Goal: Navigation & Orientation: Go to known website

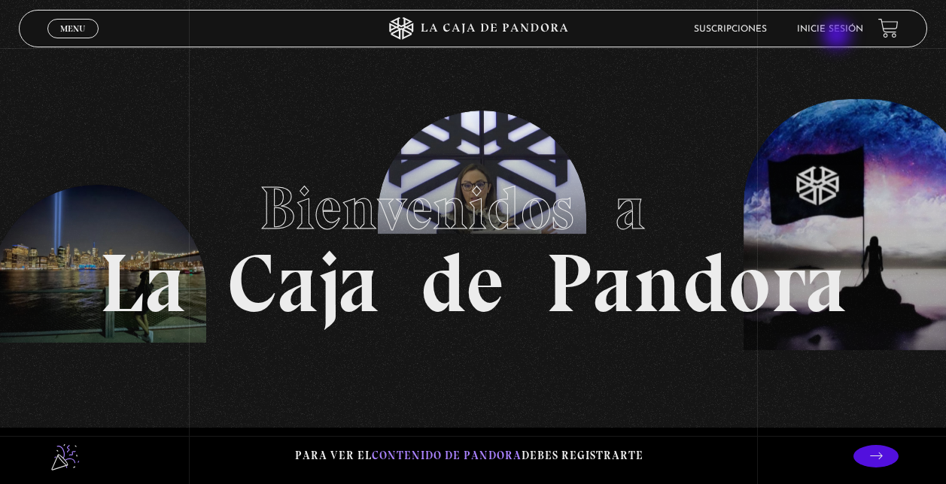
click at [838, 36] on li "Inicie sesión" at bounding box center [830, 28] width 66 height 23
click at [855, 28] on link "Inicie sesión" at bounding box center [830, 29] width 66 height 9
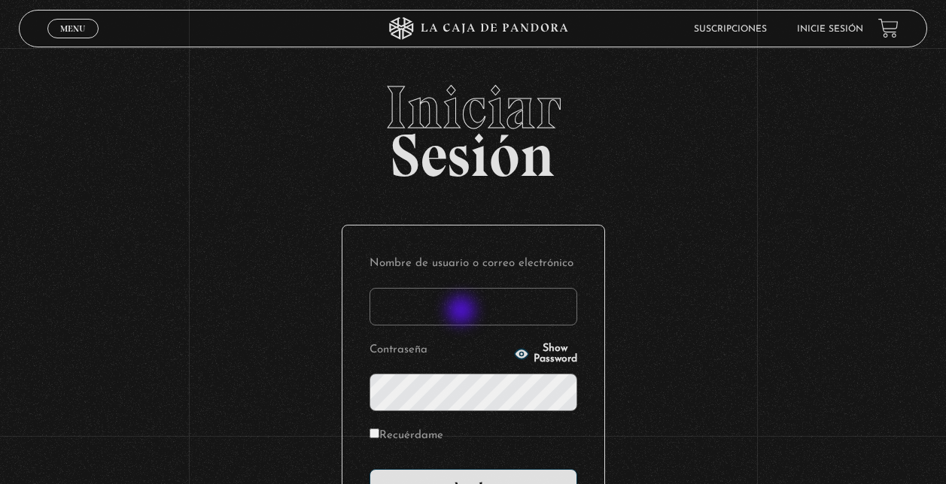
click at [463, 312] on input "Nombre de usuario o correo electrónico" at bounding box center [473, 307] width 208 height 38
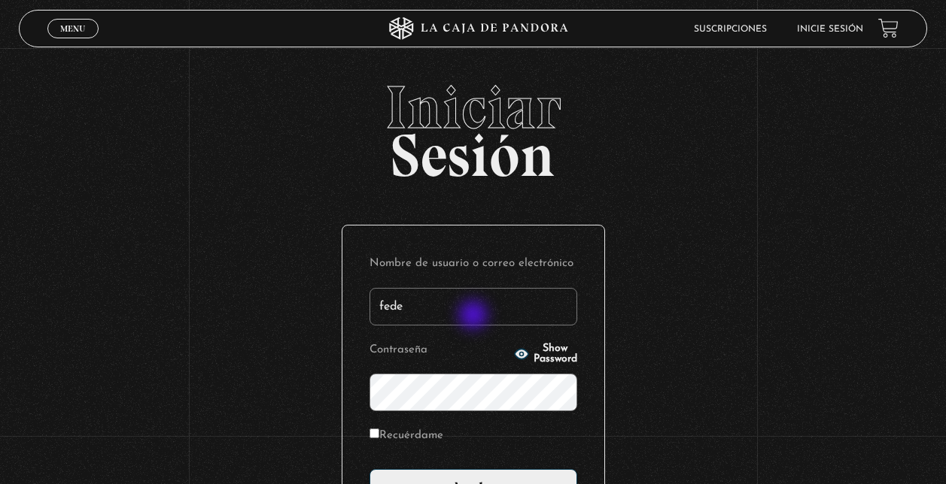
type input "fedebarquero@protonmail.com"
click at [617, 390] on div "Iniciar Sesión Nombre de usuario o correo electrónico fedebarquero@protonmail.c…" at bounding box center [473, 365] width 946 height 576
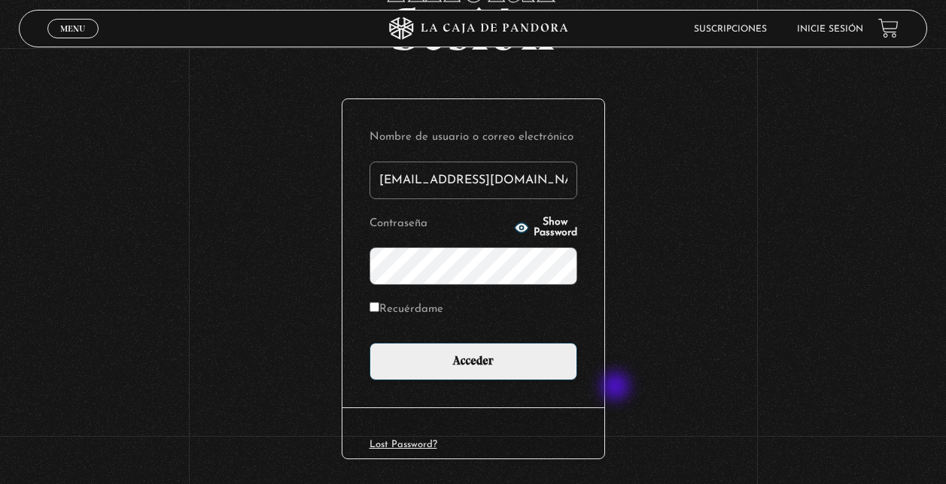
scroll to position [177, 0]
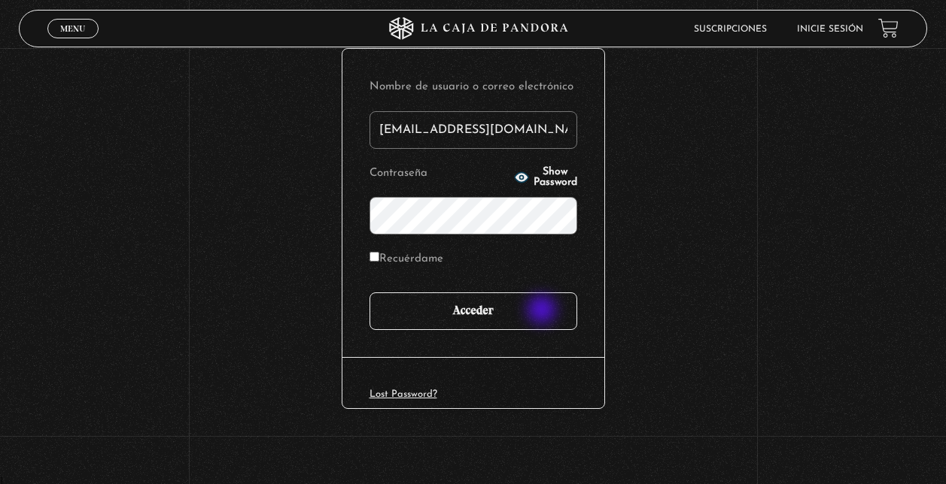
click at [543, 311] on input "Acceder" at bounding box center [473, 312] width 208 height 38
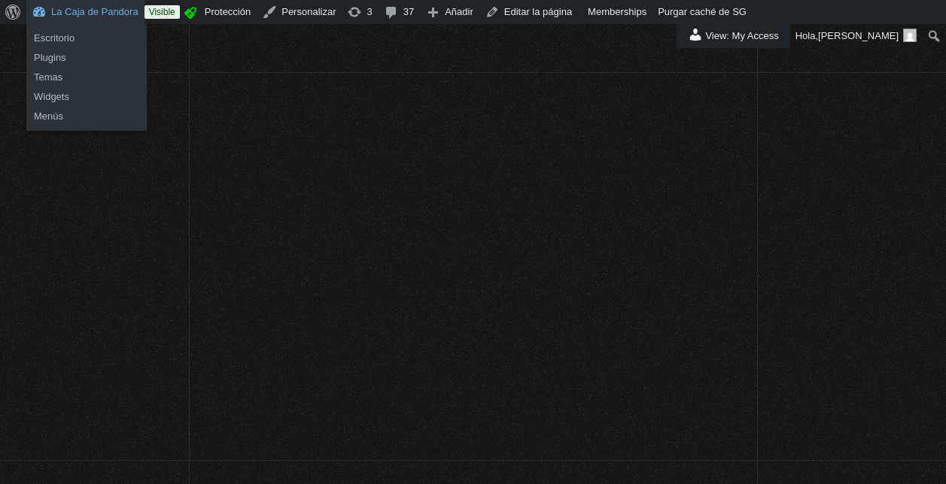
click at [96, 5] on link "La Caja de Pandora" at bounding box center [85, 12] width 118 height 24
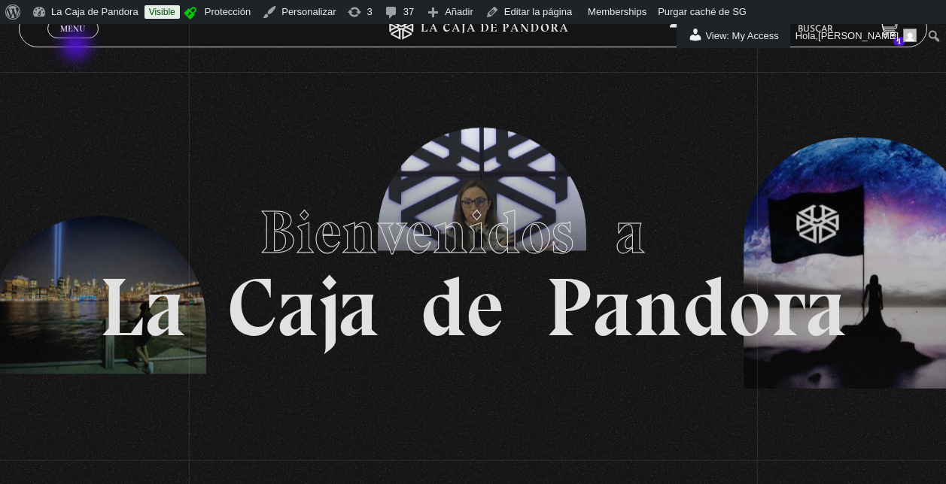
click at [72, 40] on div "Menu Cerrar" at bounding box center [189, 29] width 284 height 36
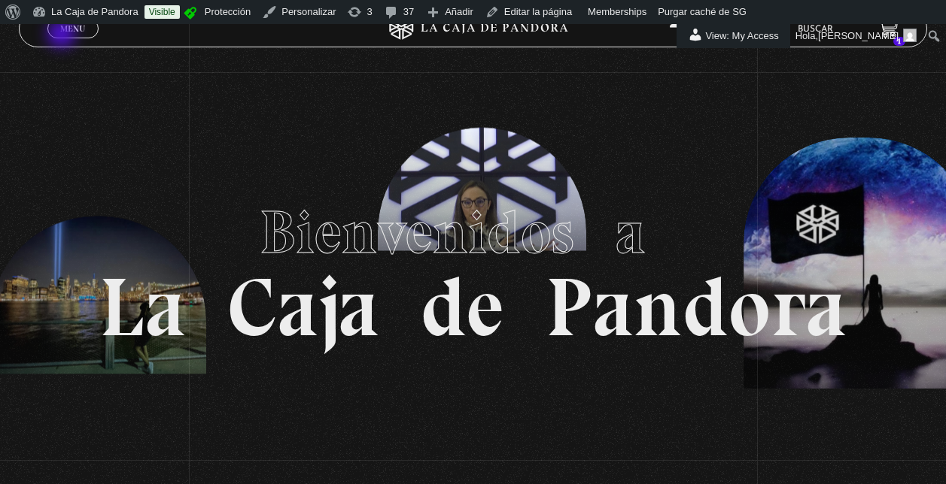
click at [63, 35] on link "Menu Cerrar" at bounding box center [72, 29] width 51 height 20
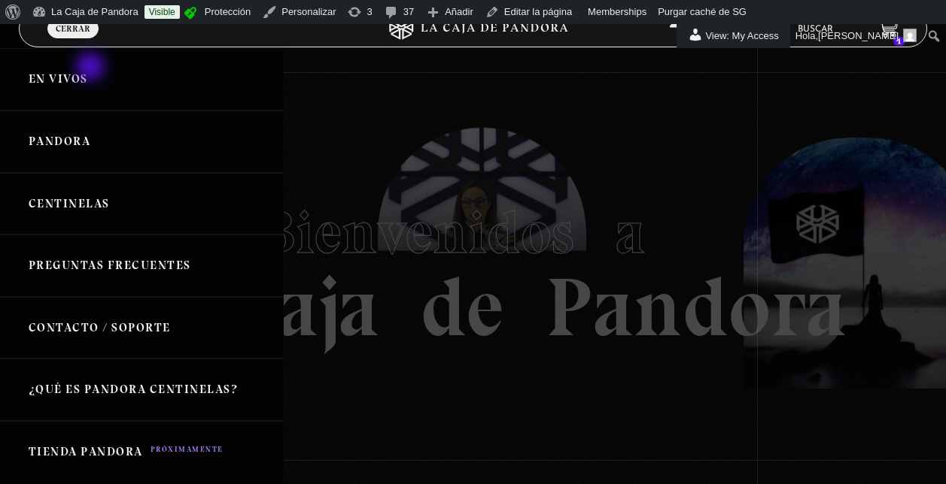
drag, startPoint x: 92, startPoint y: 68, endPoint x: 100, endPoint y: 68, distance: 8.3
click at [93, 68] on link "En vivos" at bounding box center [142, 79] width 284 height 62
